Goal: Task Accomplishment & Management: Complete application form

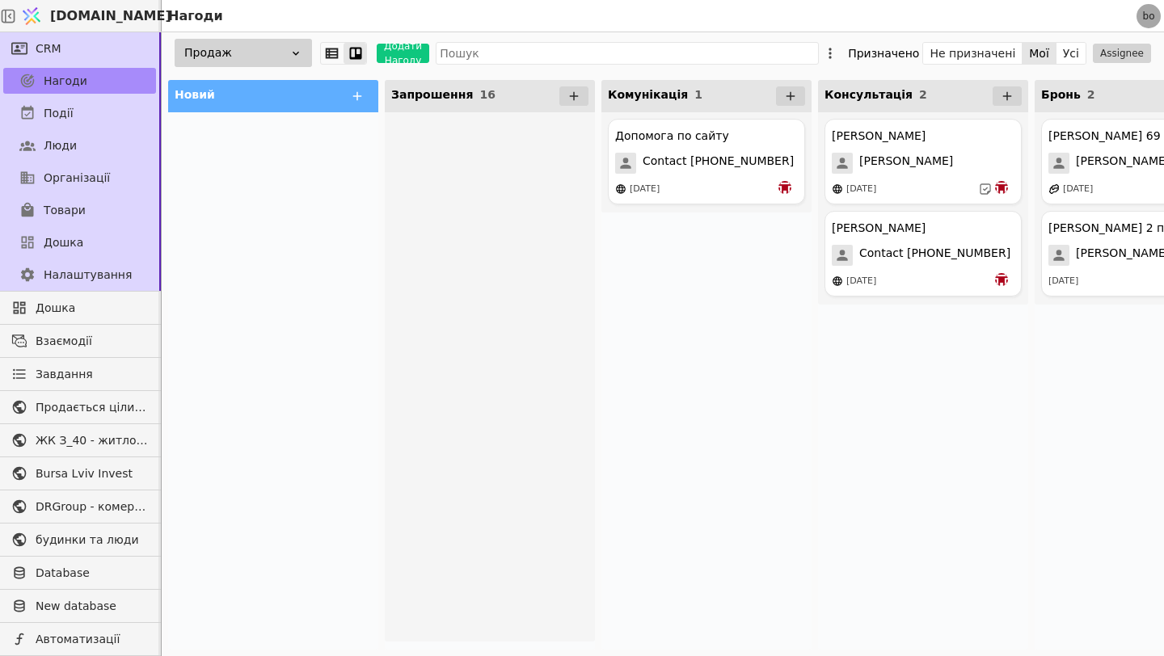
scroll to position [952, 0]
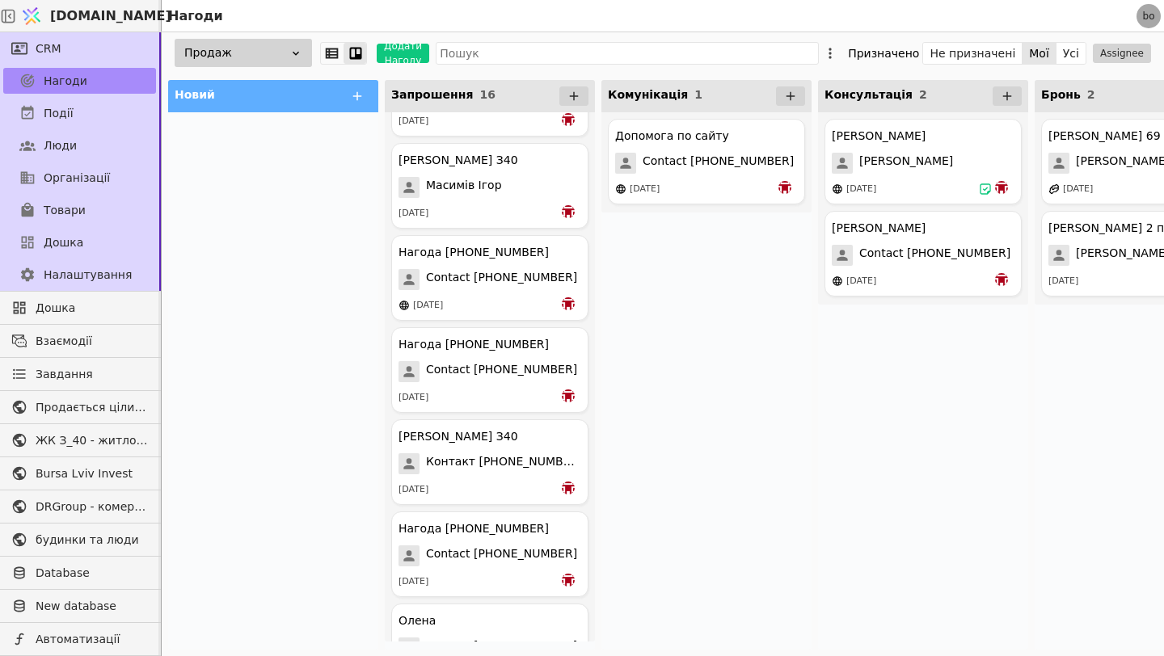
scroll to position [952, 0]
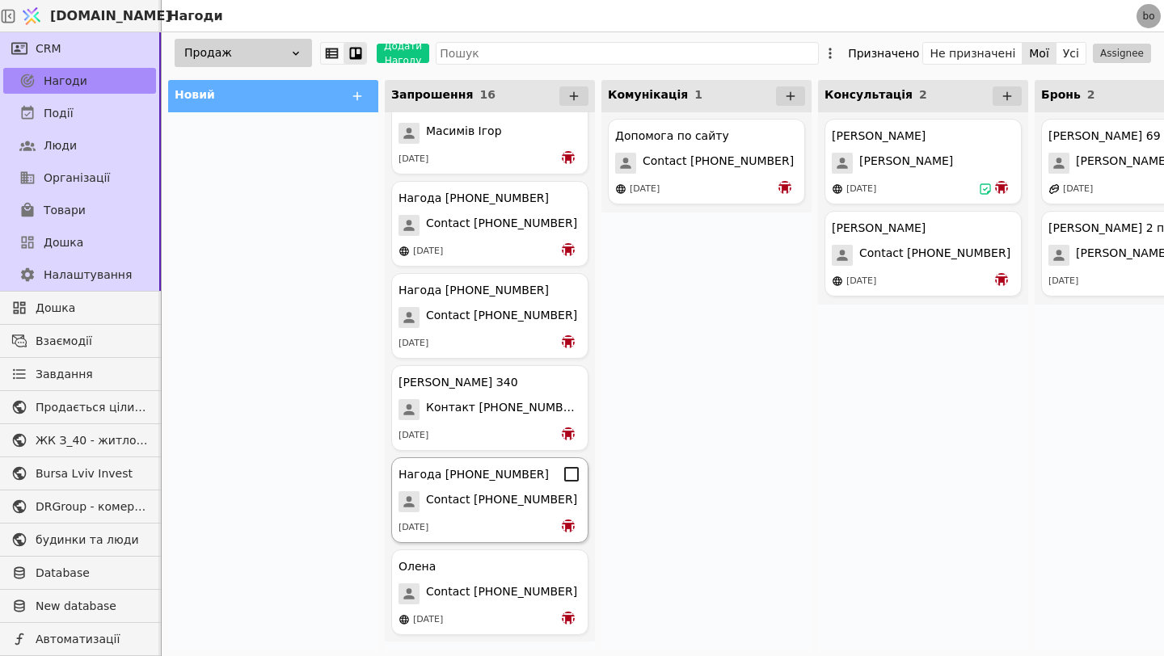
click at [504, 522] on div "[DATE]" at bounding box center [490, 528] width 183 height 16
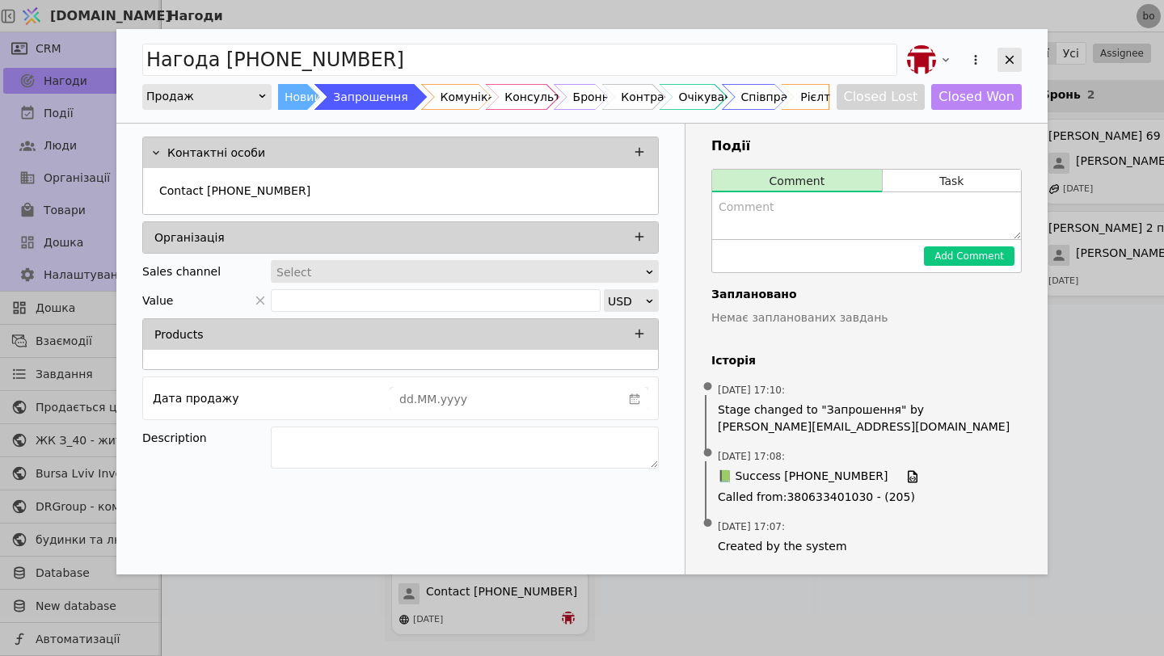
click at [1010, 51] on div "Add Opportunity" at bounding box center [1010, 60] width 24 height 24
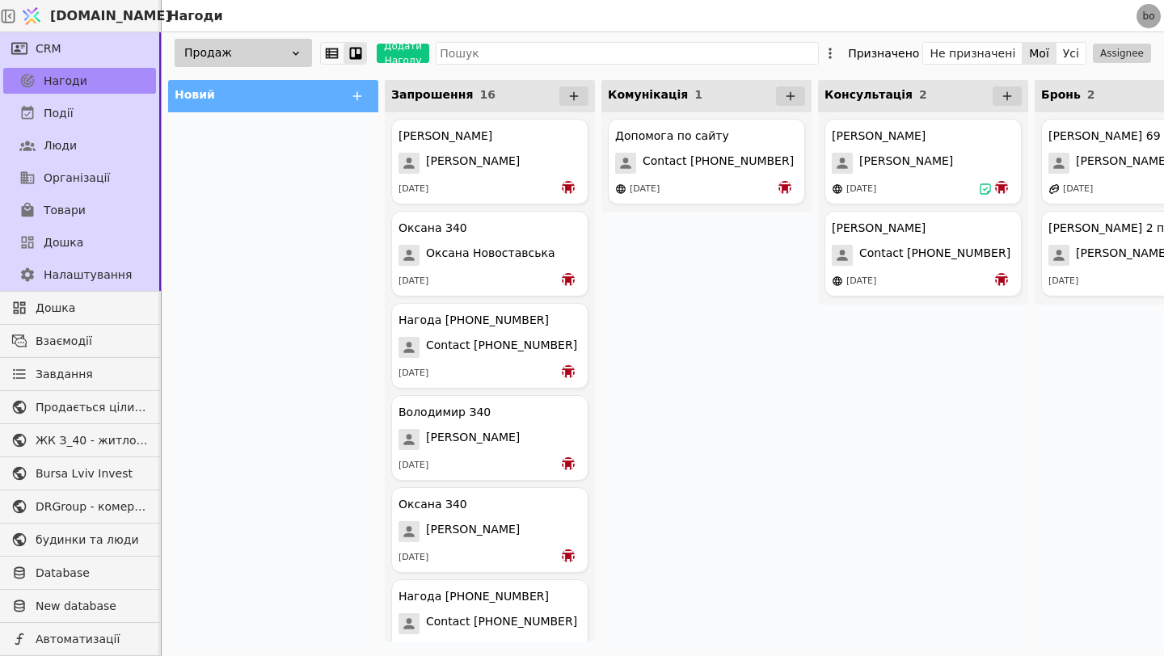
click at [342, 109] on div "Новий" at bounding box center [273, 96] width 210 height 32
click at [360, 95] on icon at bounding box center [357, 96] width 9 height 9
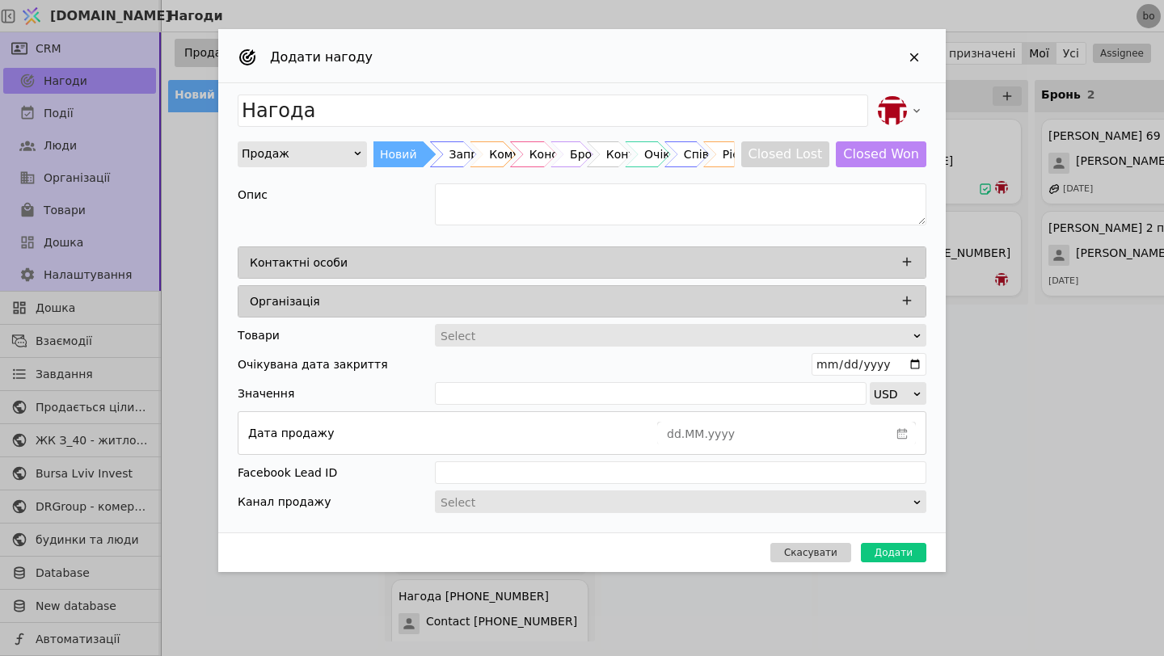
click at [467, 260] on div "Контактні особи" at bounding box center [587, 262] width 674 height 23
click at [906, 263] on icon "Add Opportunity" at bounding box center [907, 262] width 9 height 9
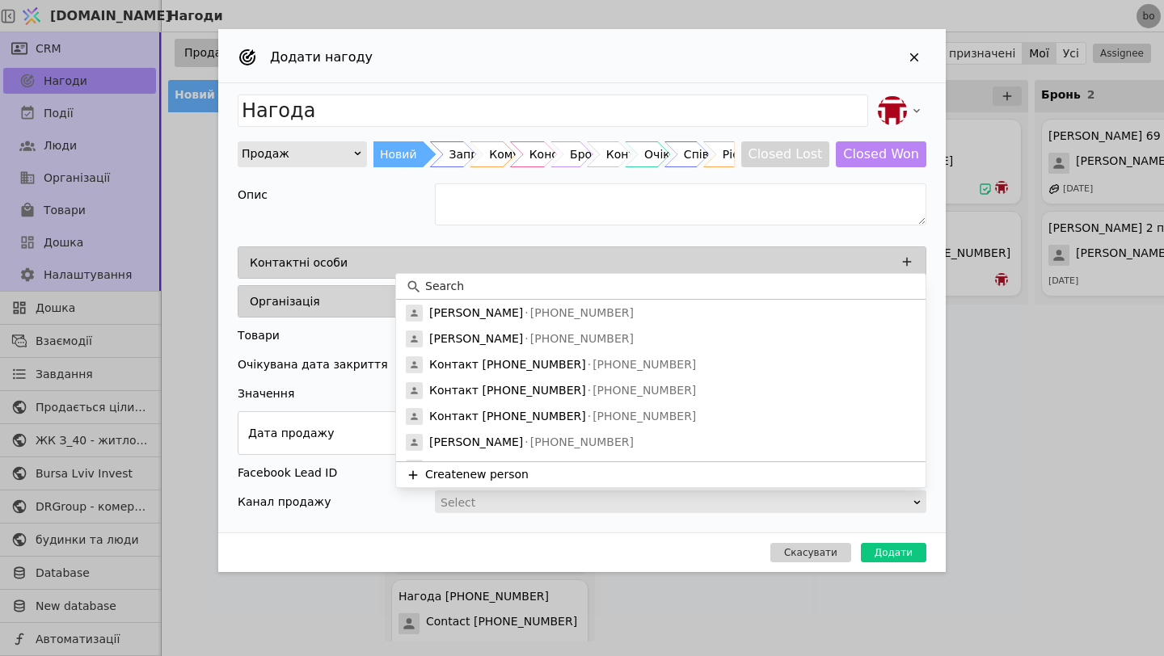
click at [656, 281] on input at bounding box center [670, 286] width 491 height 17
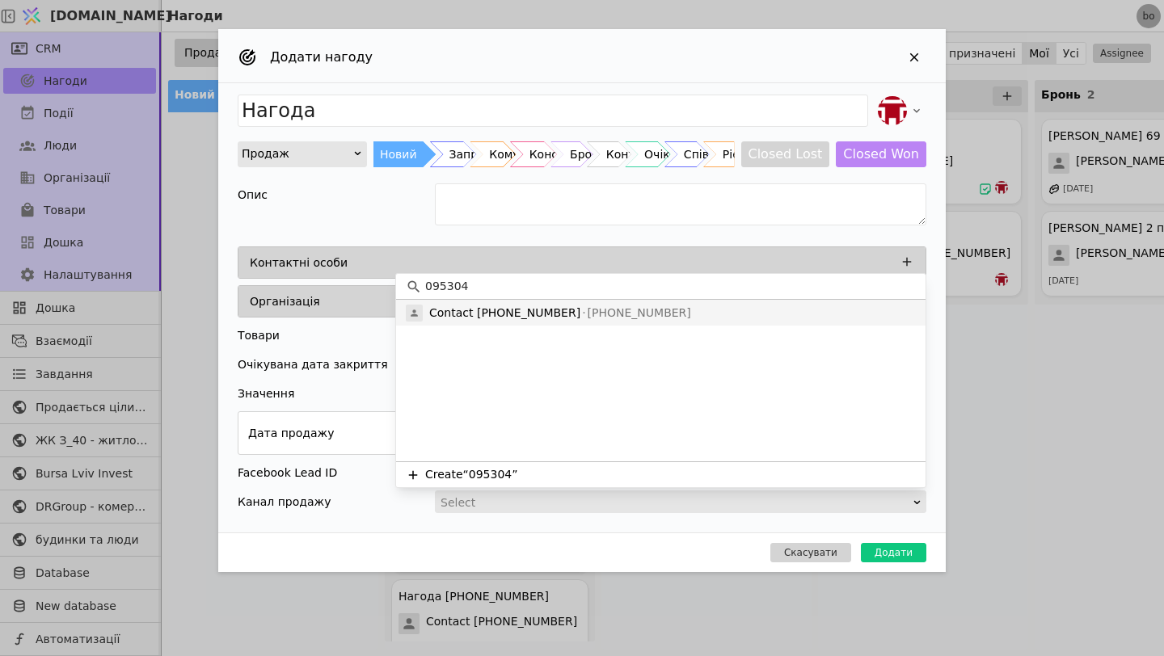
type input "095304"
click at [644, 305] on p "[PHONE_NUMBER]" at bounding box center [635, 313] width 111 height 17
type input "Нагода Contact [PHONE_NUMBER]"
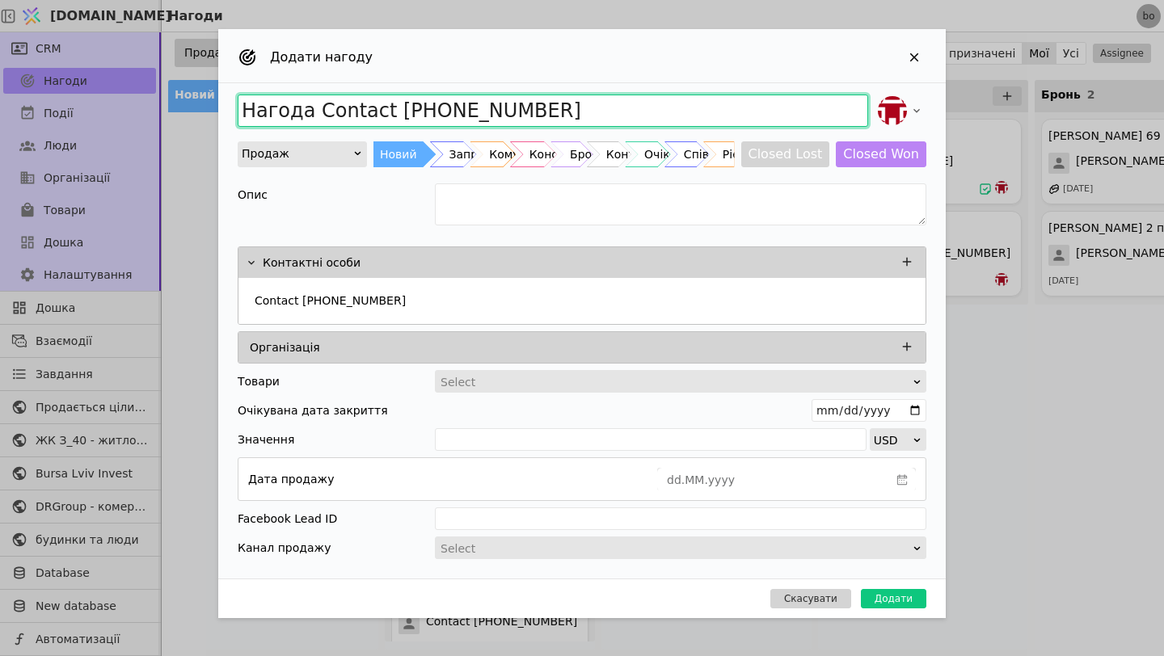
drag, startPoint x: 542, startPoint y: 112, endPoint x: 138, endPoint y: 125, distance: 403.6
click at [137, 125] on div "Додати нагоду Нагода Contact [PHONE_NUMBER] Продаж Новий Запрошення Комунікація…" at bounding box center [582, 328] width 1164 height 656
type input "[PERSON_NAME] 1К"
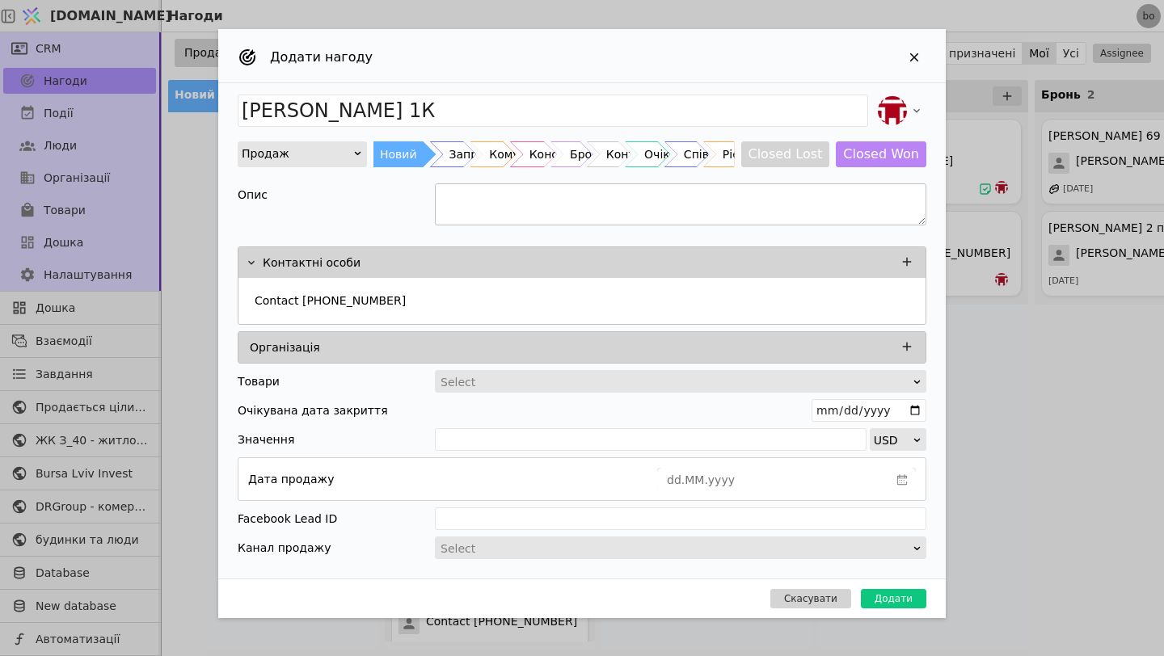
click at [582, 196] on textarea "Add Opportunity" at bounding box center [681, 205] width 492 height 42
type textarea "Цікавить під інвестицію 1К, ПВ 80%, помешкання 83"
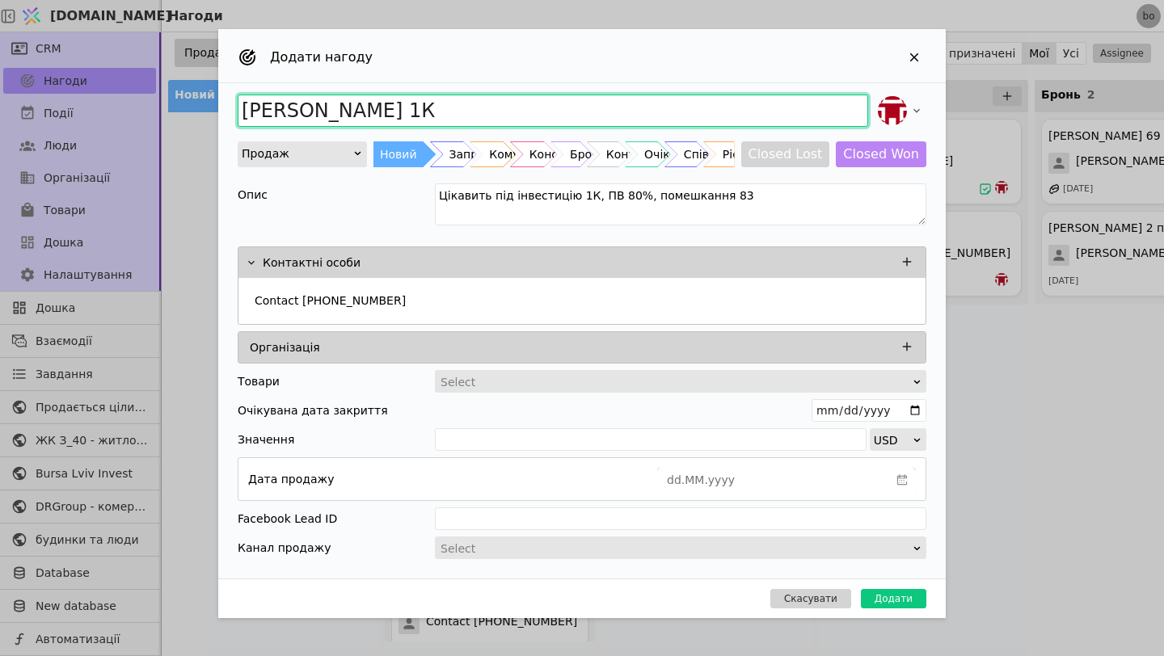
click at [400, 105] on input "[PERSON_NAME] 1К" at bounding box center [553, 111] width 631 height 32
type input "[PERSON_NAME] 1К, 83 помешкання"
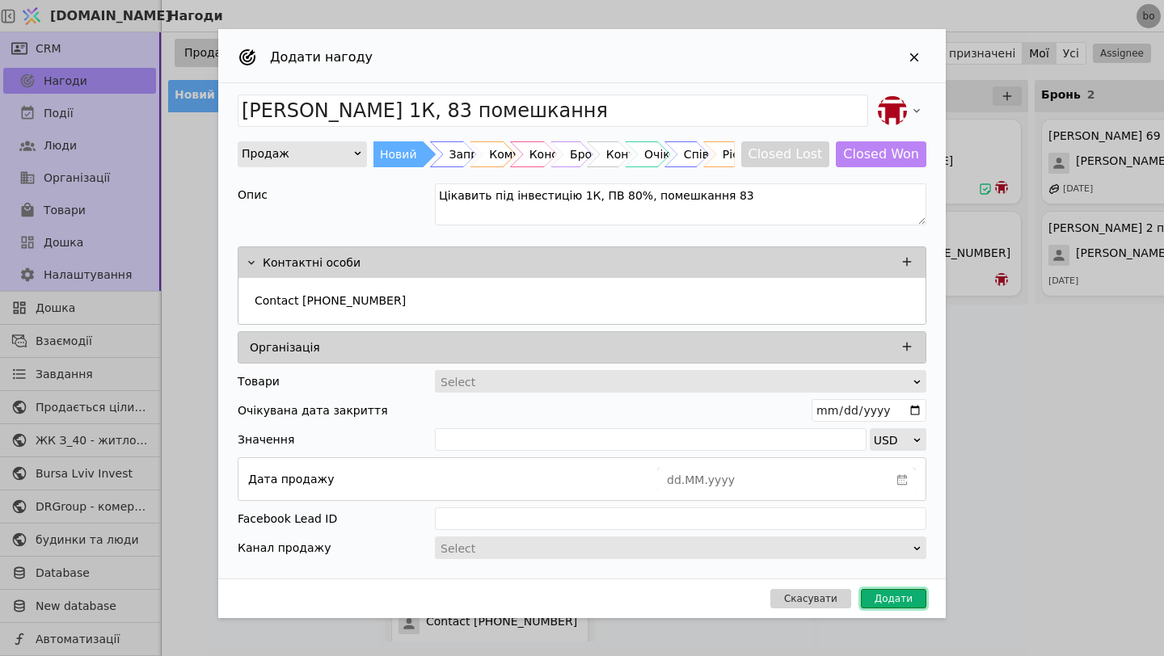
click at [881, 597] on button "Додати" at bounding box center [893, 598] width 65 height 19
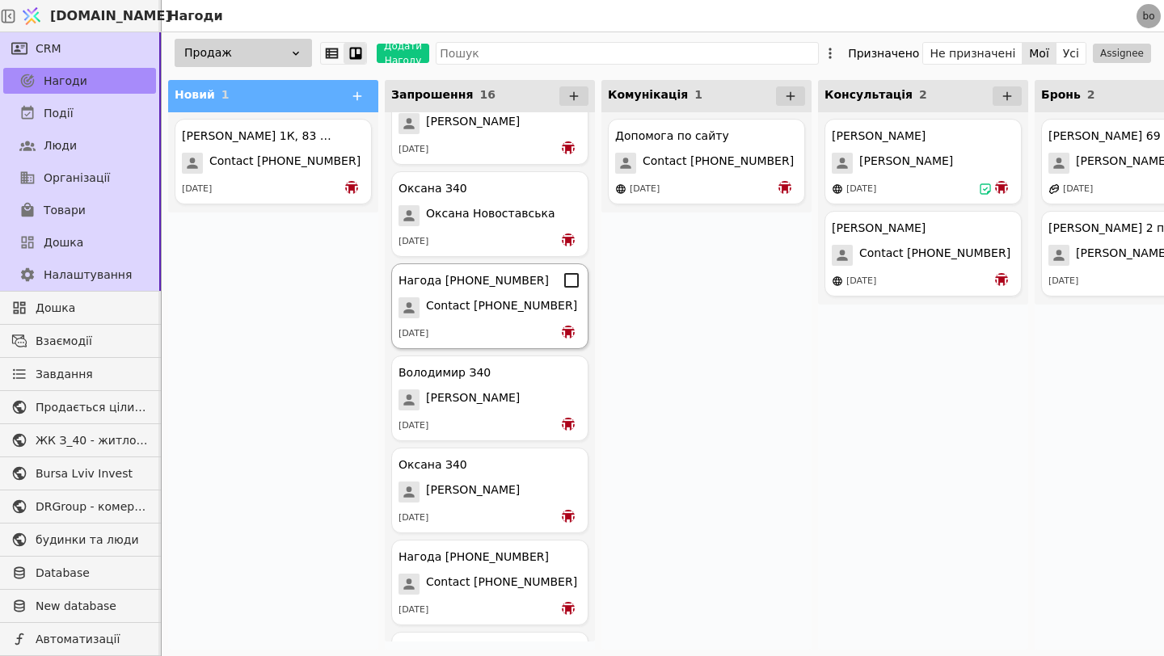
scroll to position [39, 0]
click at [305, 159] on span "Contact [PHONE_NUMBER]" at bounding box center [284, 163] width 151 height 21
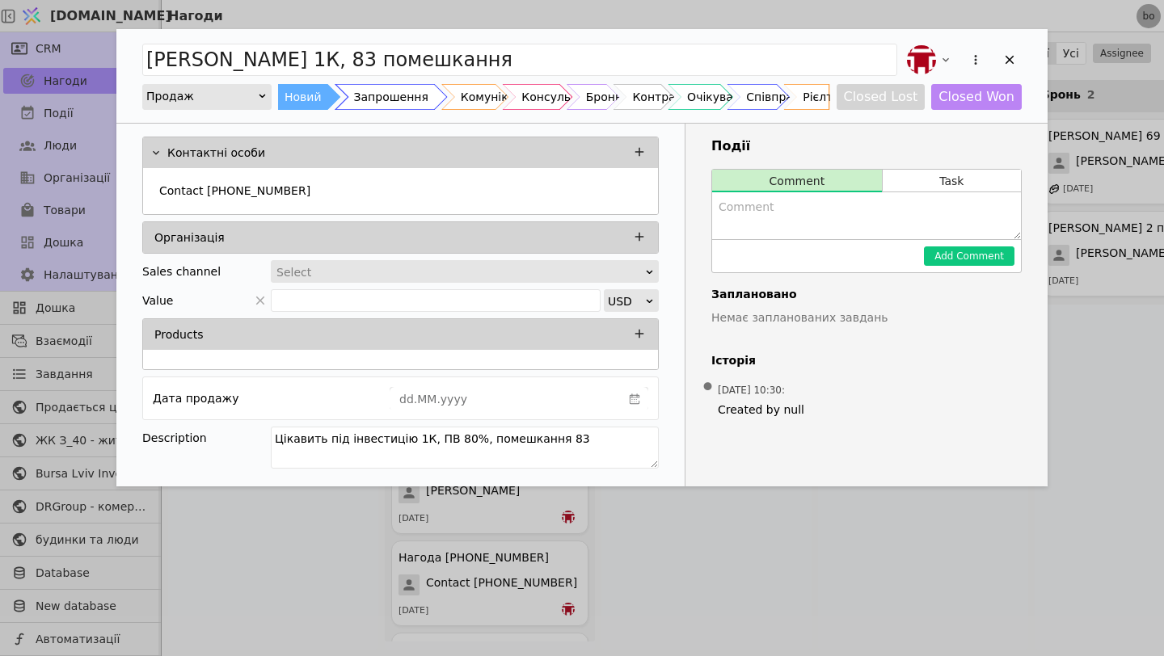
click at [370, 91] on div "Запрошення" at bounding box center [391, 97] width 74 height 26
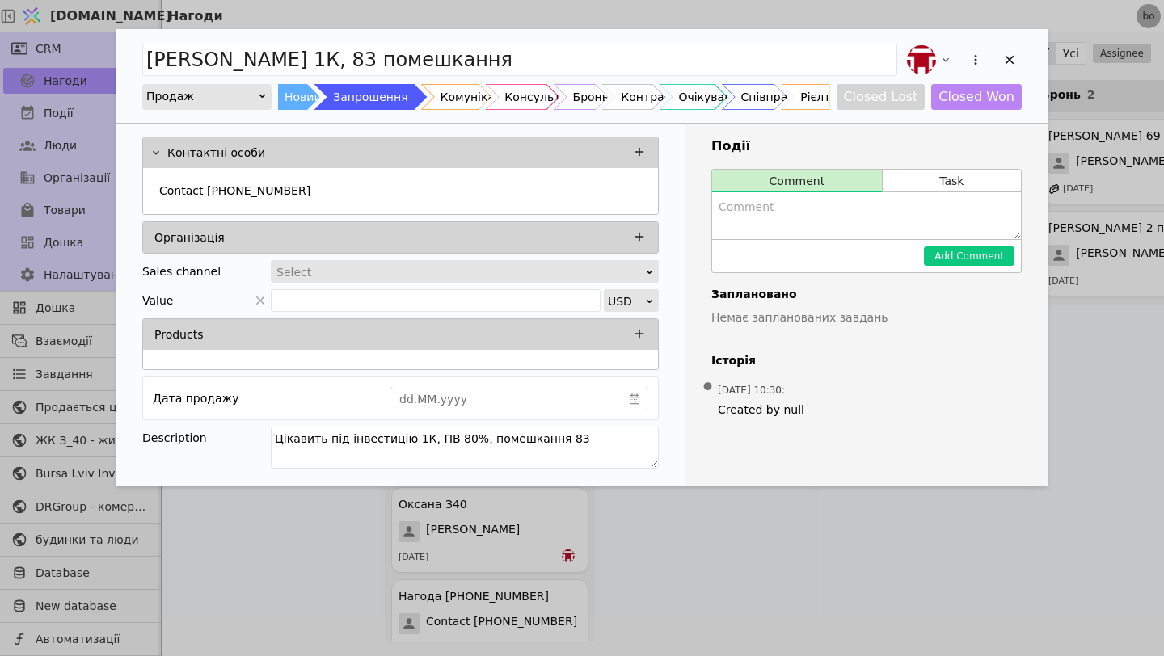
click at [770, 230] on textarea "Add Opportunity" at bounding box center [866, 215] width 309 height 47
type textarea "Зустріч в четвер 18:30"
click at [968, 256] on button "Add Comment" at bounding box center [969, 256] width 91 height 19
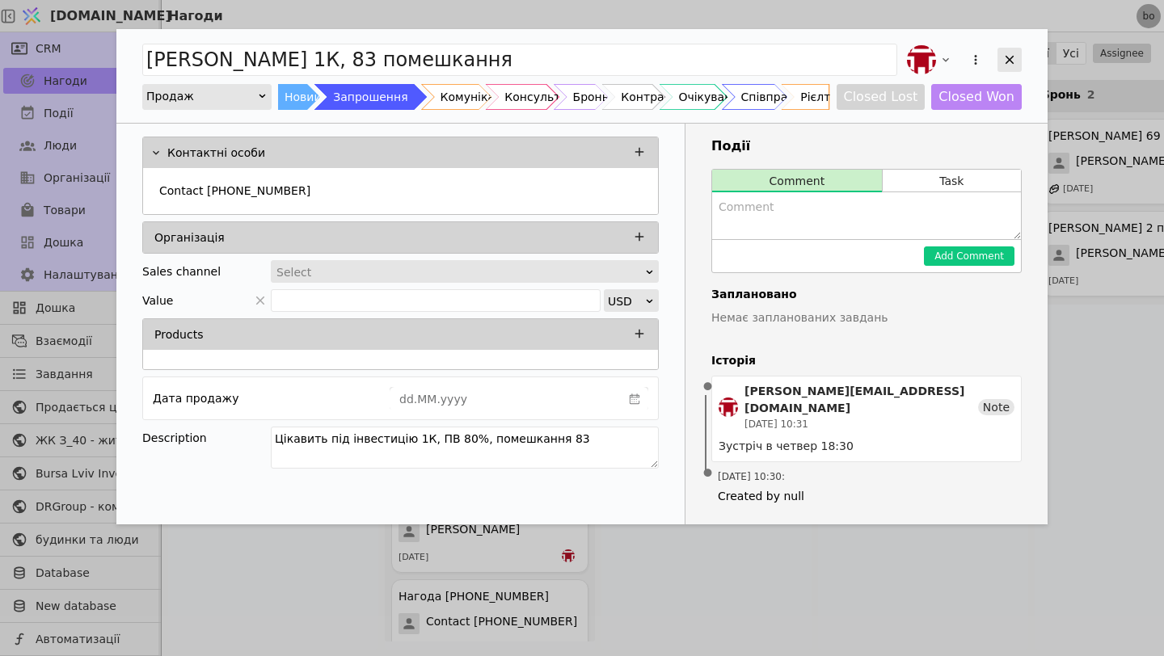
click at [1011, 59] on icon "Add Opportunity" at bounding box center [1009, 60] width 15 height 15
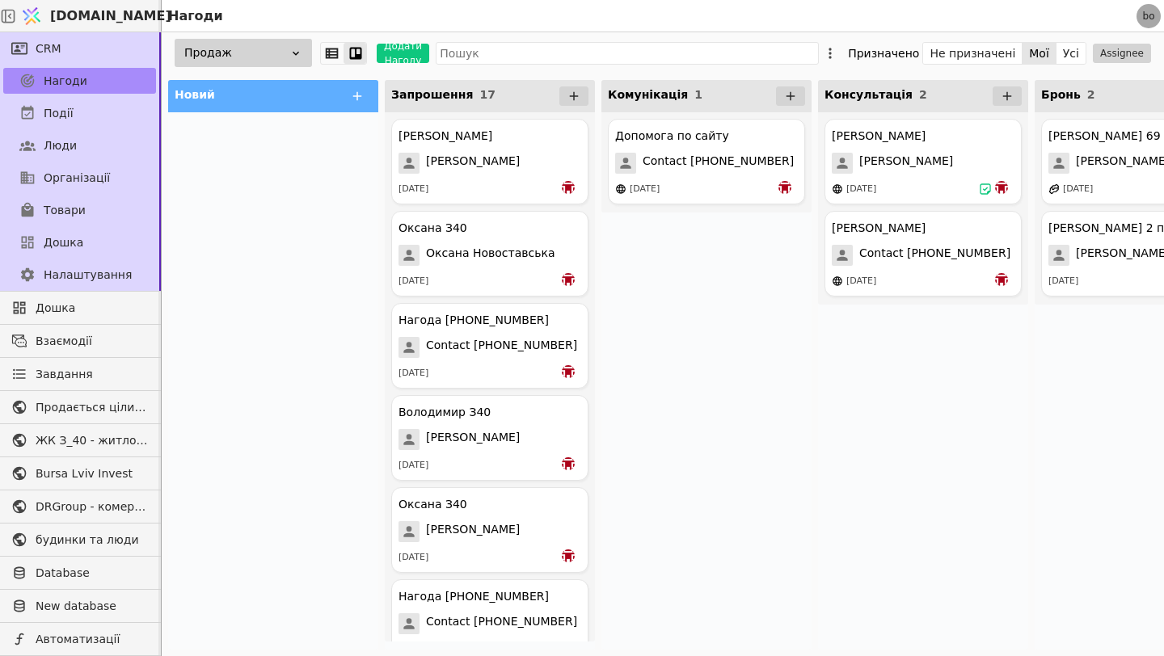
click at [853, 383] on div "[PERSON_NAME] Курдонери [PERSON_NAME] [DATE] [PERSON_NAME] Contact [PHONE_NUMBE…" at bounding box center [923, 381] width 210 height 538
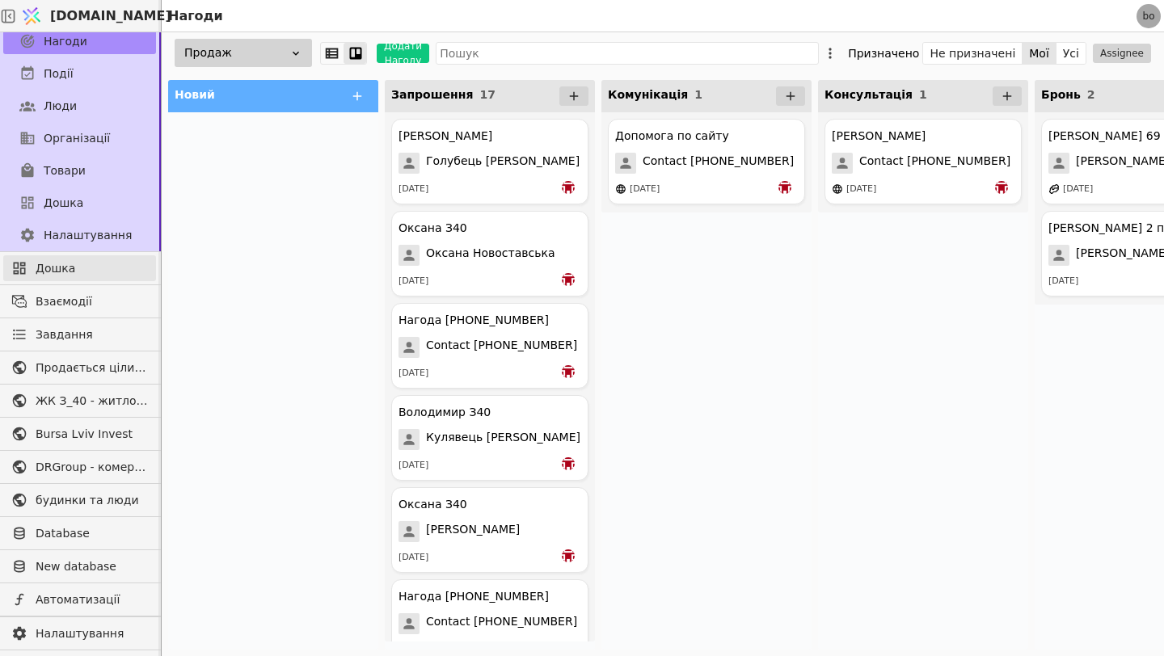
scroll to position [38, 0]
click at [38, 162] on link "Товари" at bounding box center [79, 172] width 153 height 26
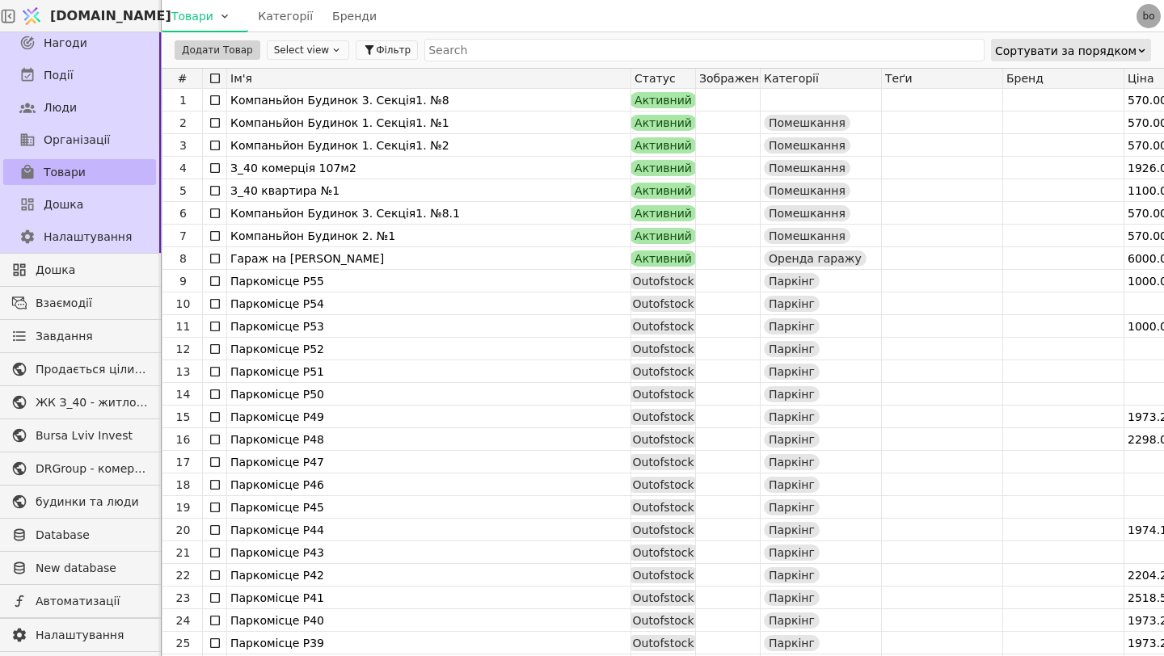
click at [38, 162] on link "Товари" at bounding box center [79, 172] width 153 height 26
